Goal: Register for event/course

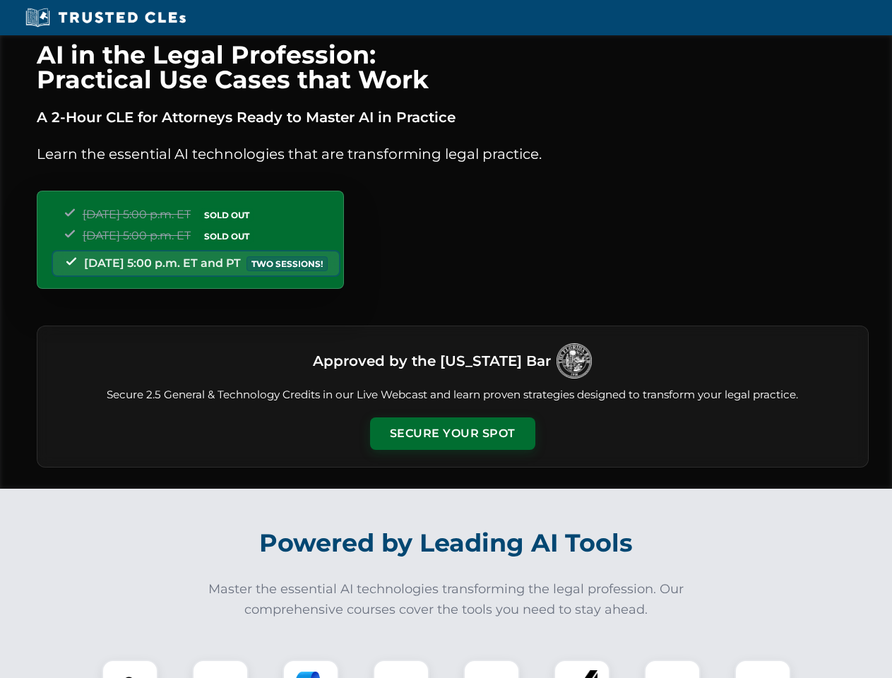
click at [452, 433] on button "Secure Your Spot" at bounding box center [452, 433] width 165 height 32
click at [130, 669] on img at bounding box center [129, 687] width 41 height 41
